Goal: Task Accomplishment & Management: Use online tool/utility

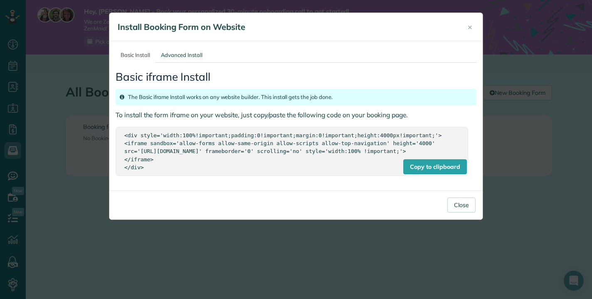
scroll to position [4, 4]
click at [470, 212] on button "Close" at bounding box center [461, 204] width 28 height 15
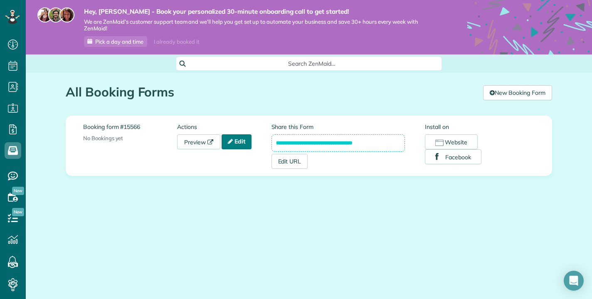
click at [232, 140] on icon at bounding box center [230, 141] width 5 height 6
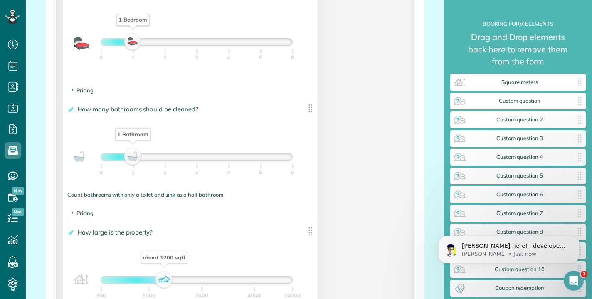
scroll to position [665, 0]
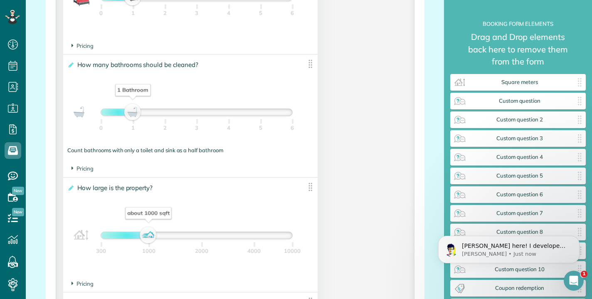
drag, startPoint x: 163, startPoint y: 237, endPoint x: 148, endPoint y: 237, distance: 15.4
click at [148, 237] on div "about 1000 sqft" at bounding box center [148, 235] width 14 height 12
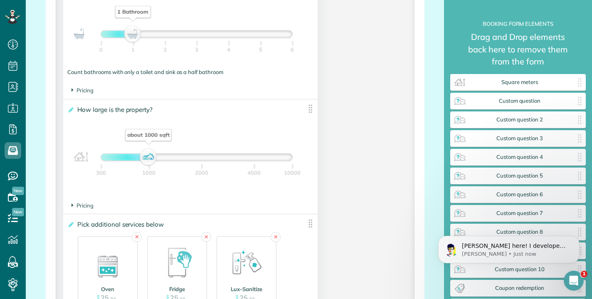
scroll to position [766, 0]
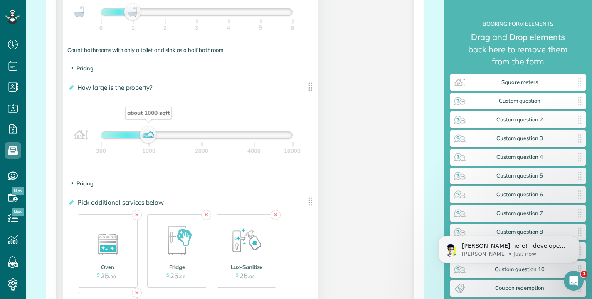
click at [74, 183] on span "Pricing" at bounding box center [82, 183] width 22 height 7
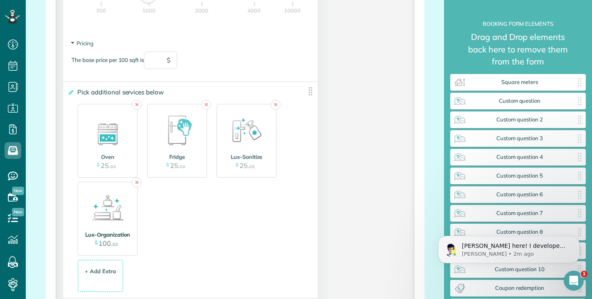
scroll to position [781, 0]
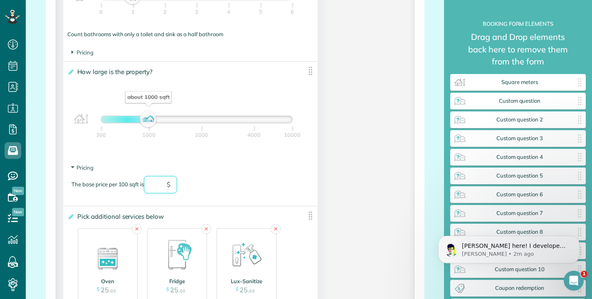
click at [157, 178] on input "text" at bounding box center [160, 184] width 33 height 17
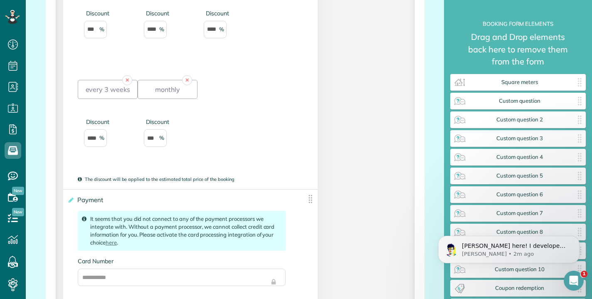
scroll to position [2039, 0]
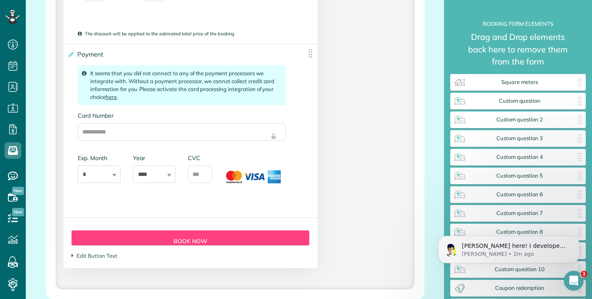
type input "***"
click at [111, 96] on link "here" at bounding box center [111, 97] width 11 height 7
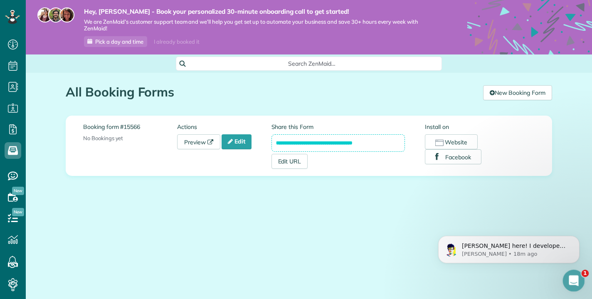
click at [576, 280] on icon "Open Intercom Messenger" at bounding box center [573, 280] width 14 height 14
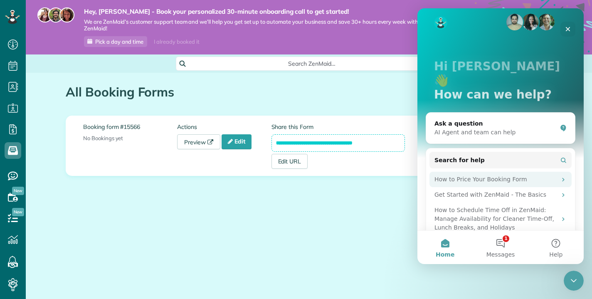
scroll to position [22, 0]
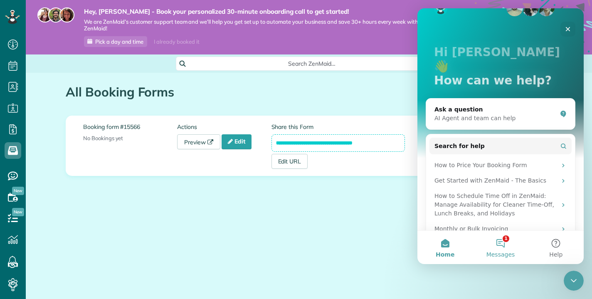
click at [495, 241] on button "1 Messages" at bounding box center [500, 247] width 55 height 33
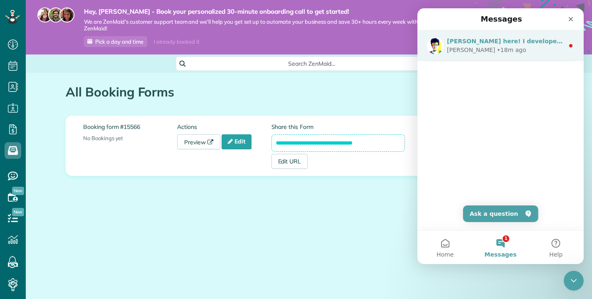
click at [522, 51] on div "Alexandre • 18m ago" at bounding box center [505, 50] width 117 height 9
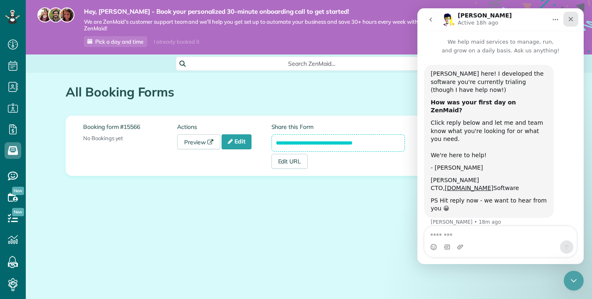
click at [568, 21] on icon "Close" at bounding box center [570, 19] width 7 height 7
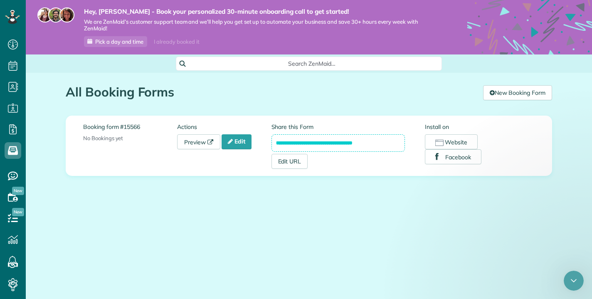
scroll to position [0, 0]
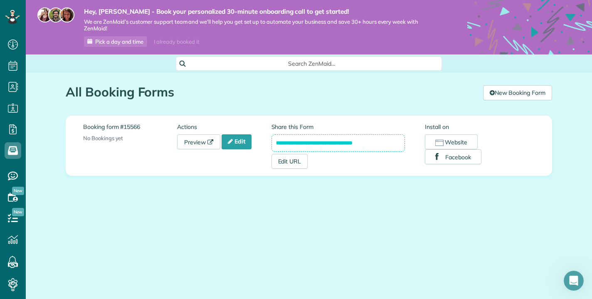
click at [239, 133] on section "Actions Preview Edit" at bounding box center [224, 136] width 94 height 27
click at [238, 140] on link "Edit" at bounding box center [237, 141] width 30 height 15
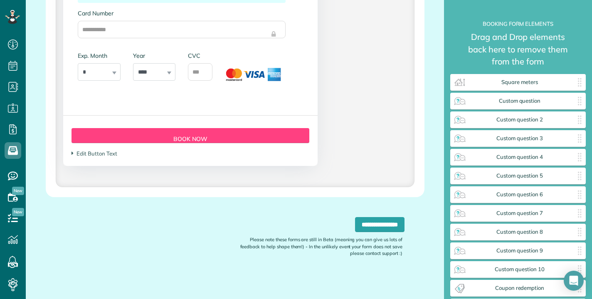
scroll to position [1944, 0]
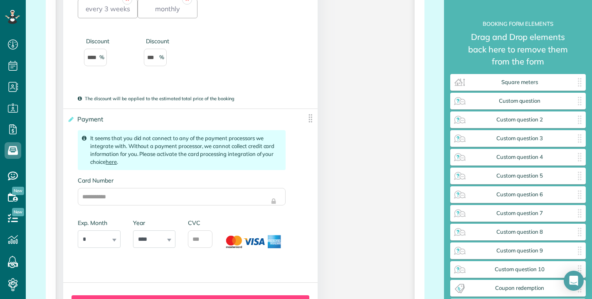
click at [115, 161] on link "here" at bounding box center [111, 161] width 11 height 7
